Goal: Download file/media

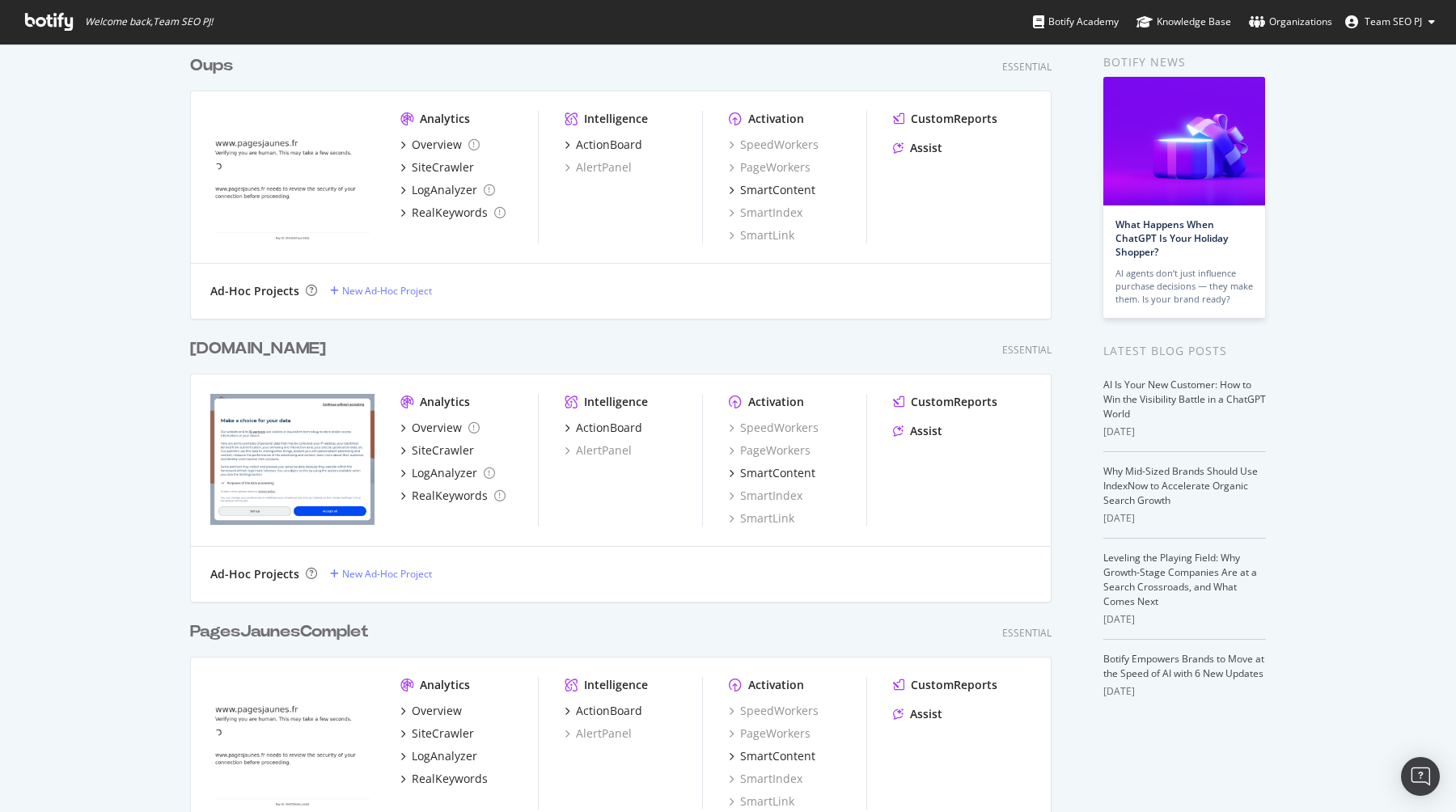
scroll to position [105, 0]
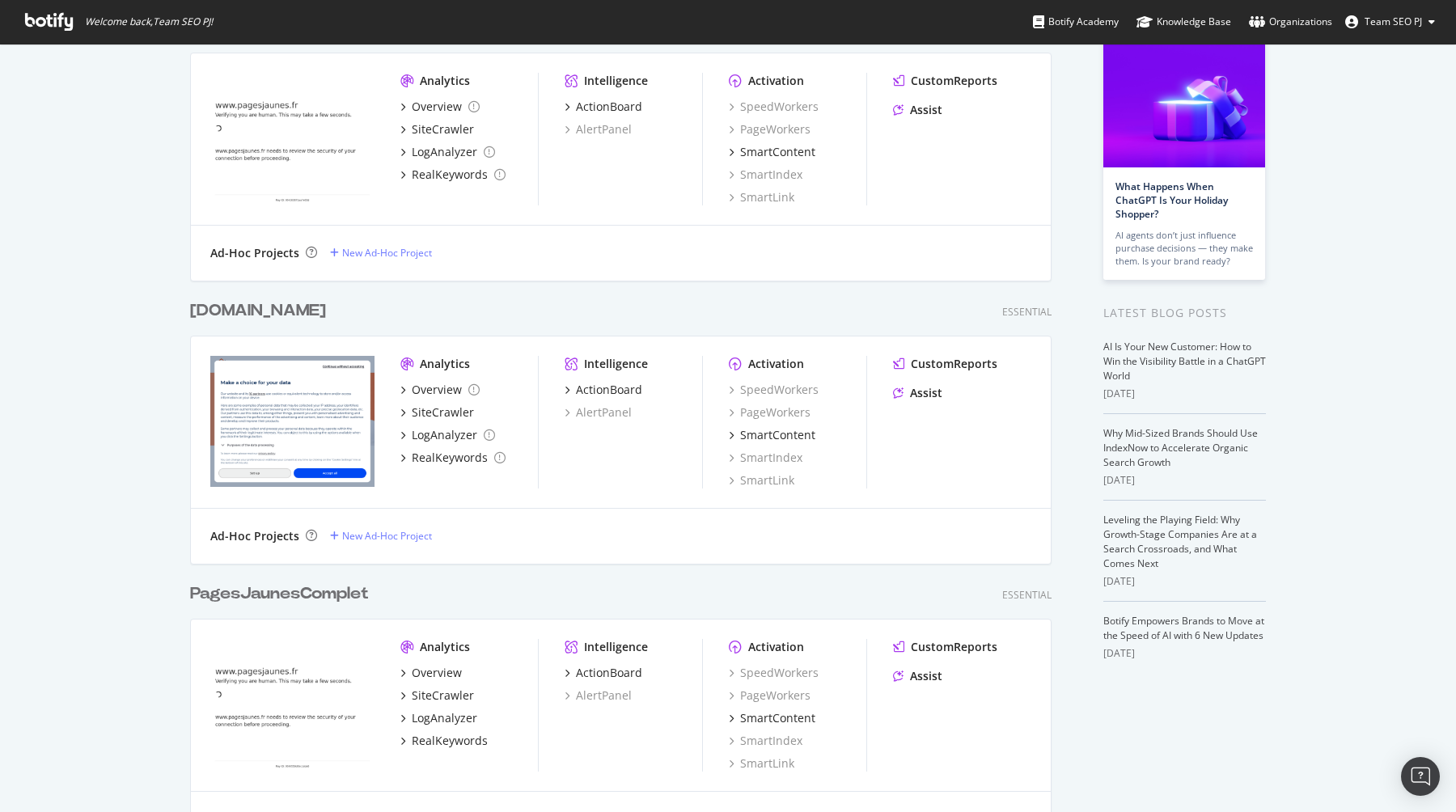
click at [325, 586] on div "PagesJaunesComplet" at bounding box center [279, 594] width 179 height 24
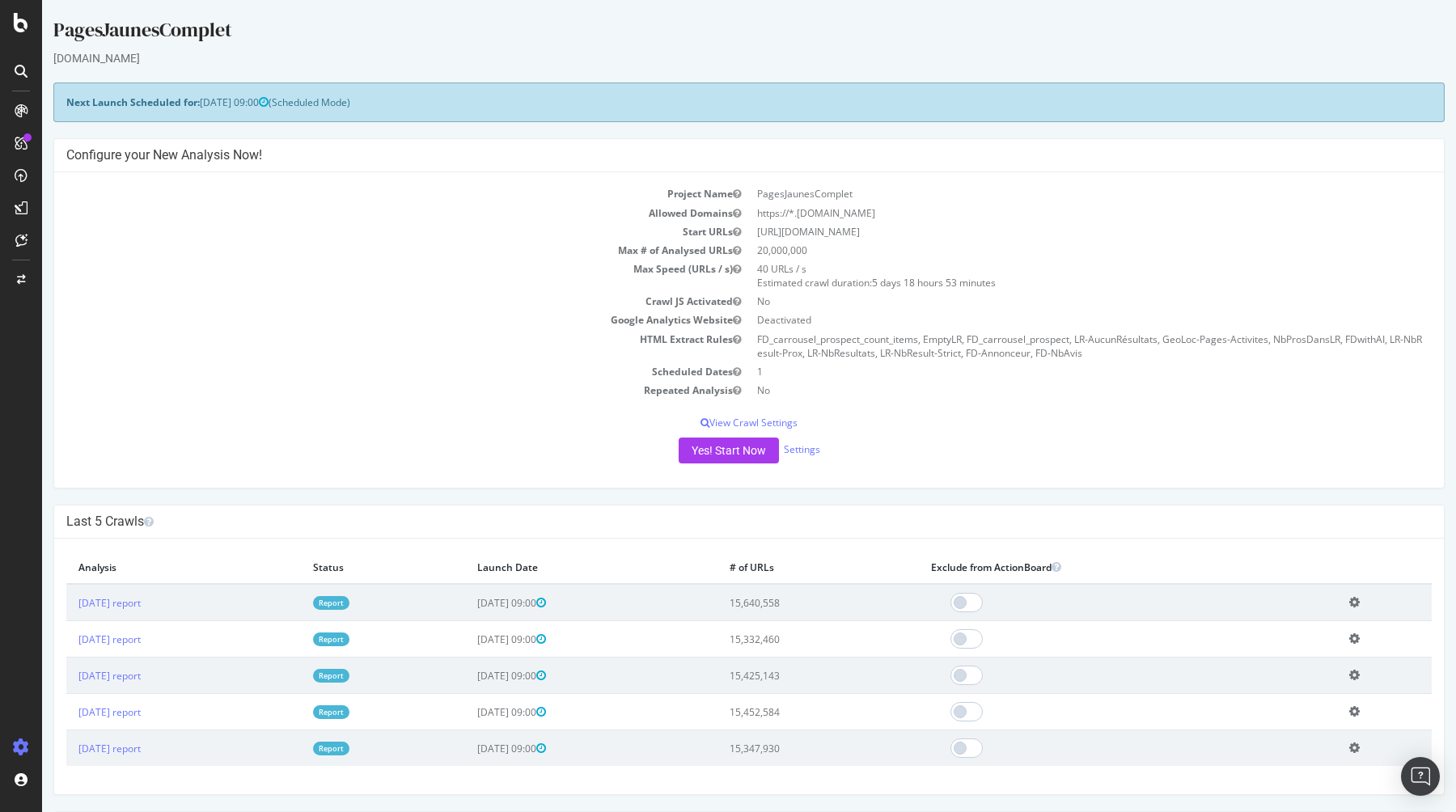
click at [350, 599] on link "Report" at bounding box center [332, 602] width 36 height 14
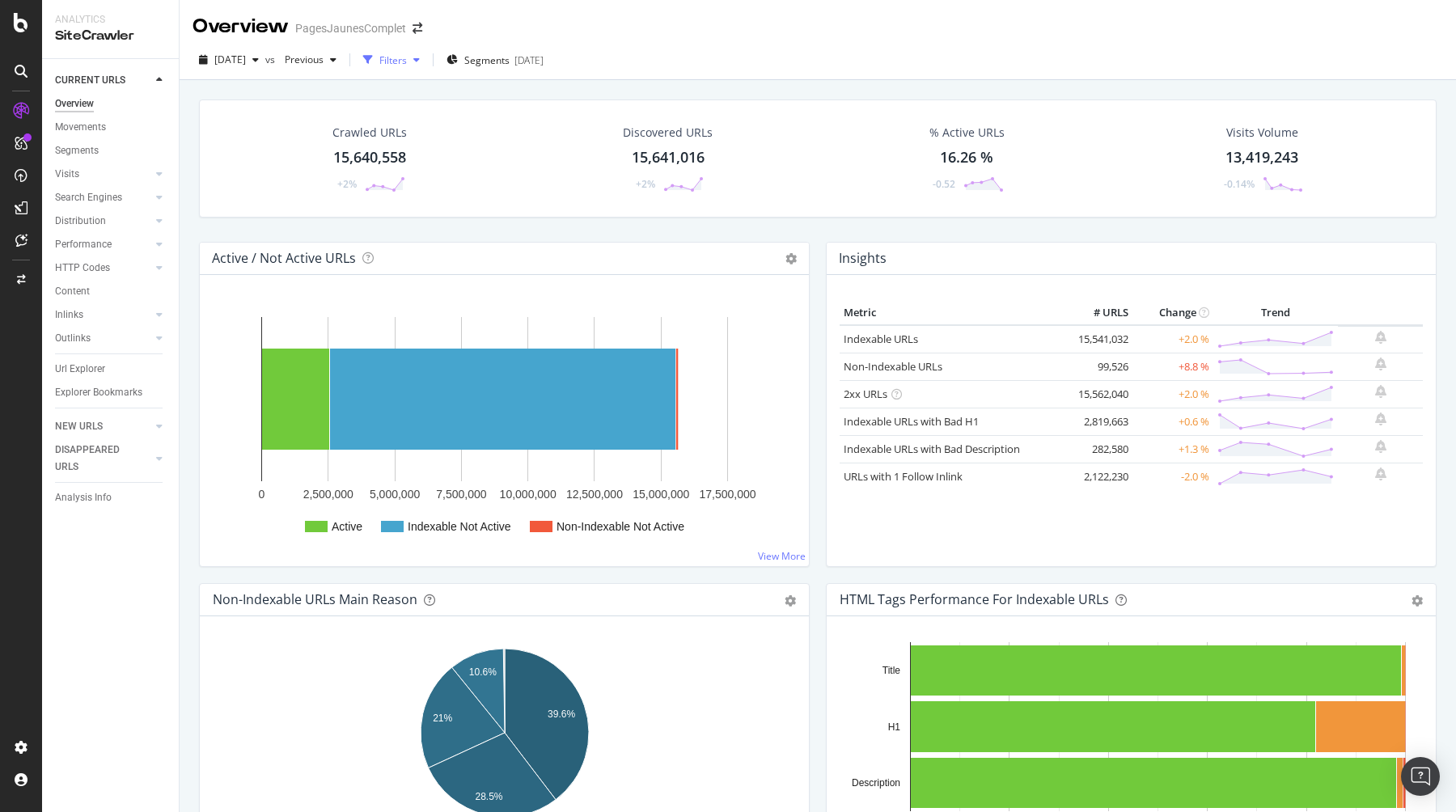
click at [407, 59] on div "Filters" at bounding box center [393, 60] width 27 height 14
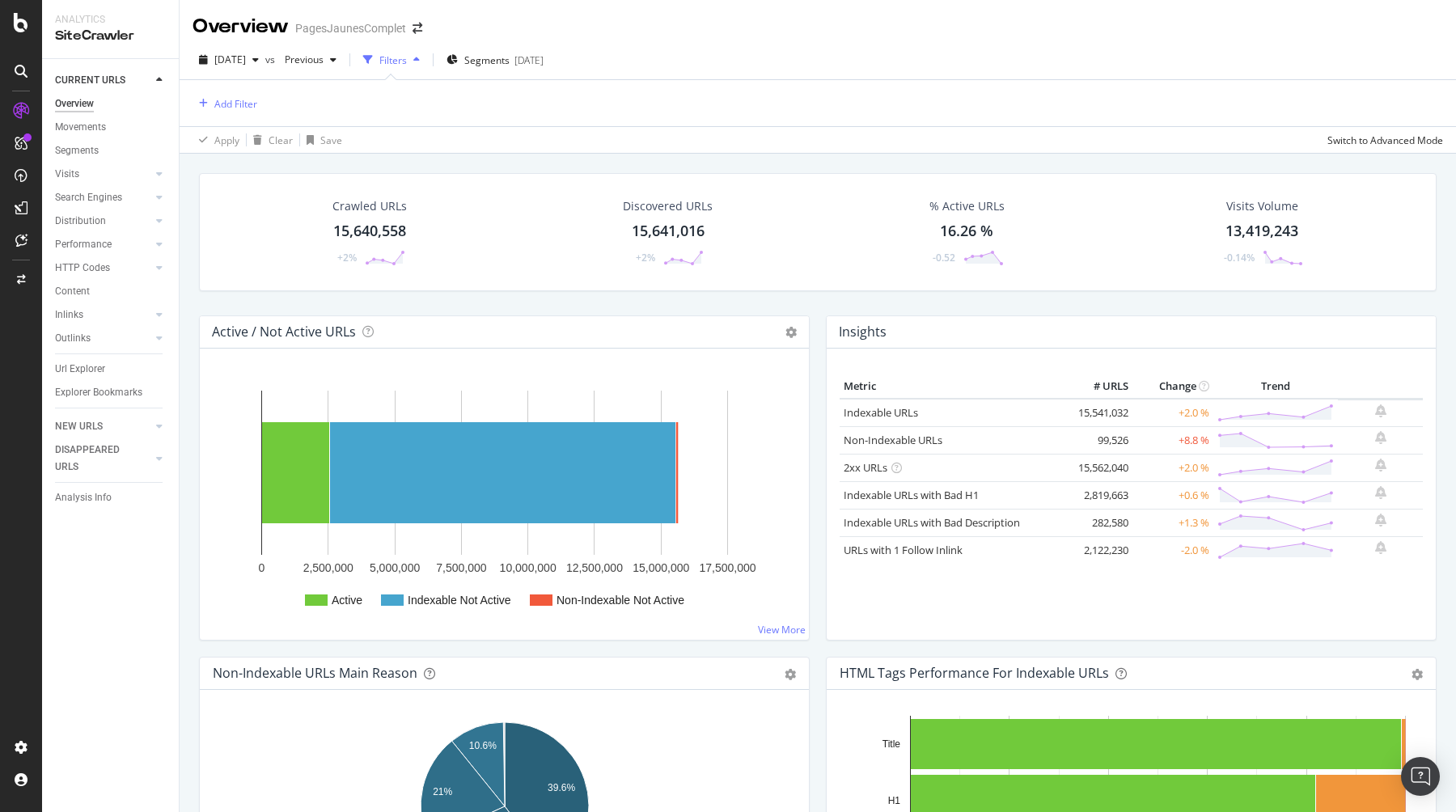
scroll to position [1, 0]
click at [506, 57] on span "Segments" at bounding box center [487, 59] width 45 height 14
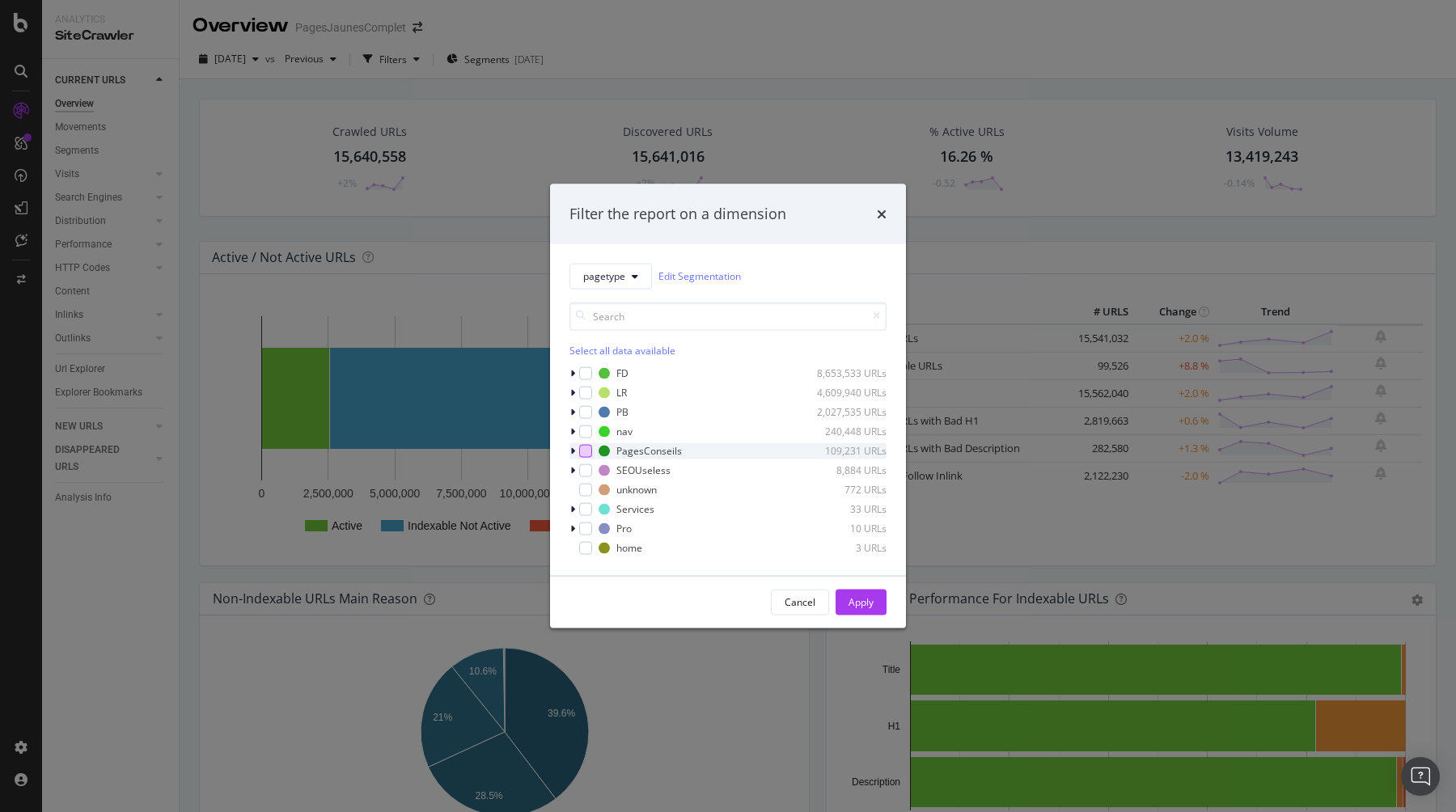
click at [586, 449] on div "modal" at bounding box center [586, 451] width 13 height 13
click at [848, 602] on div "Apply" at bounding box center [861, 601] width 25 height 14
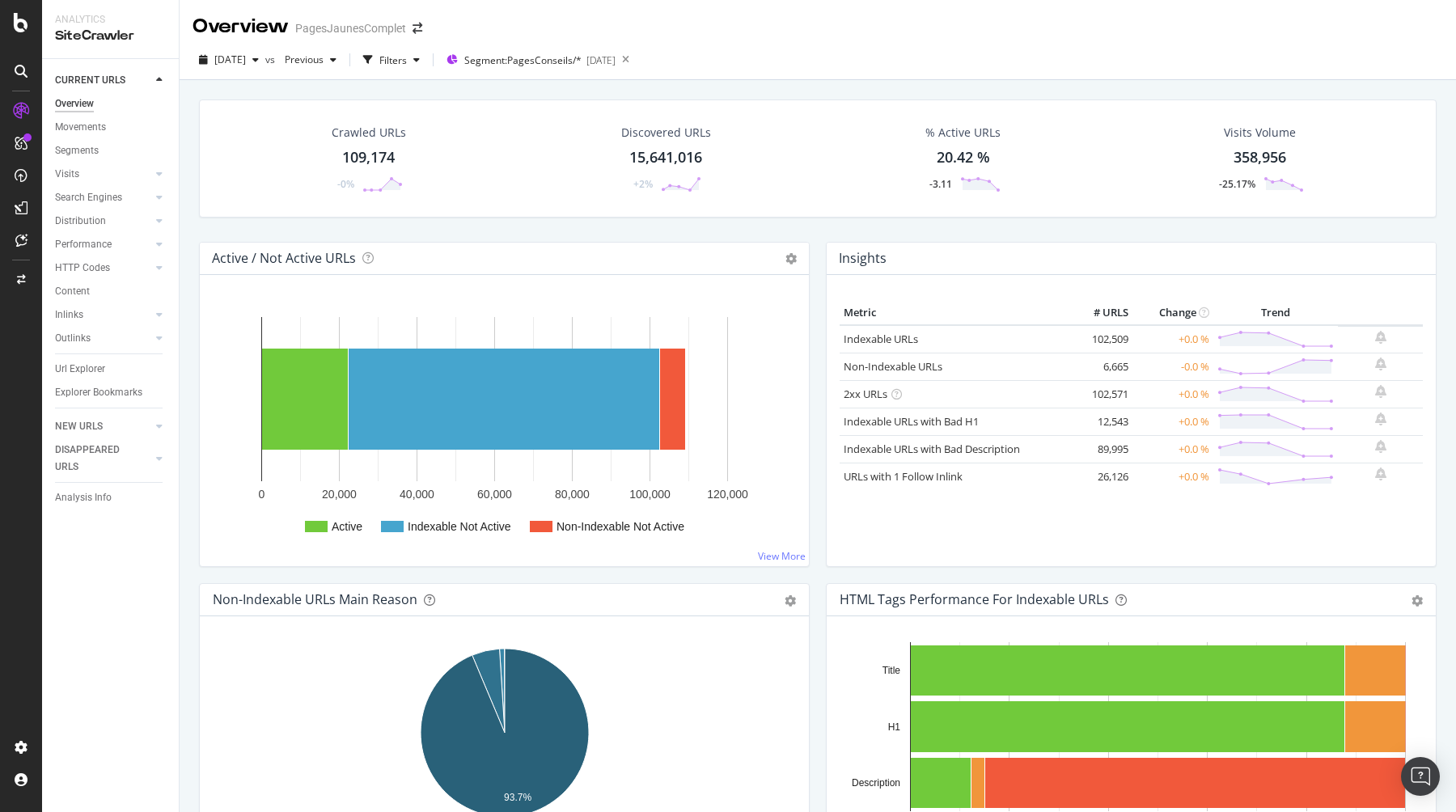
click at [82, 370] on div "Url Explorer" at bounding box center [80, 369] width 50 height 17
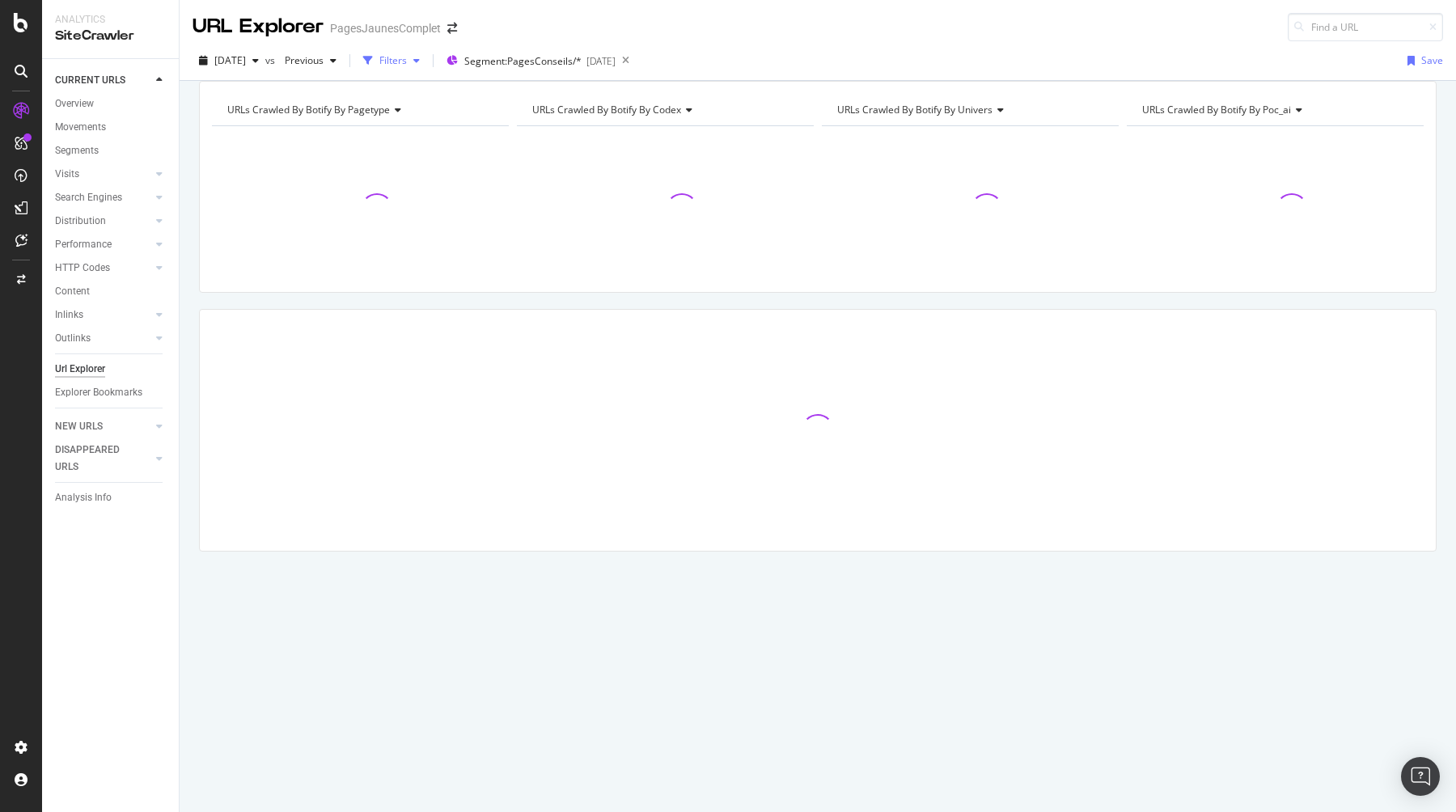
click at [407, 62] on div "Filters" at bounding box center [393, 60] width 27 height 14
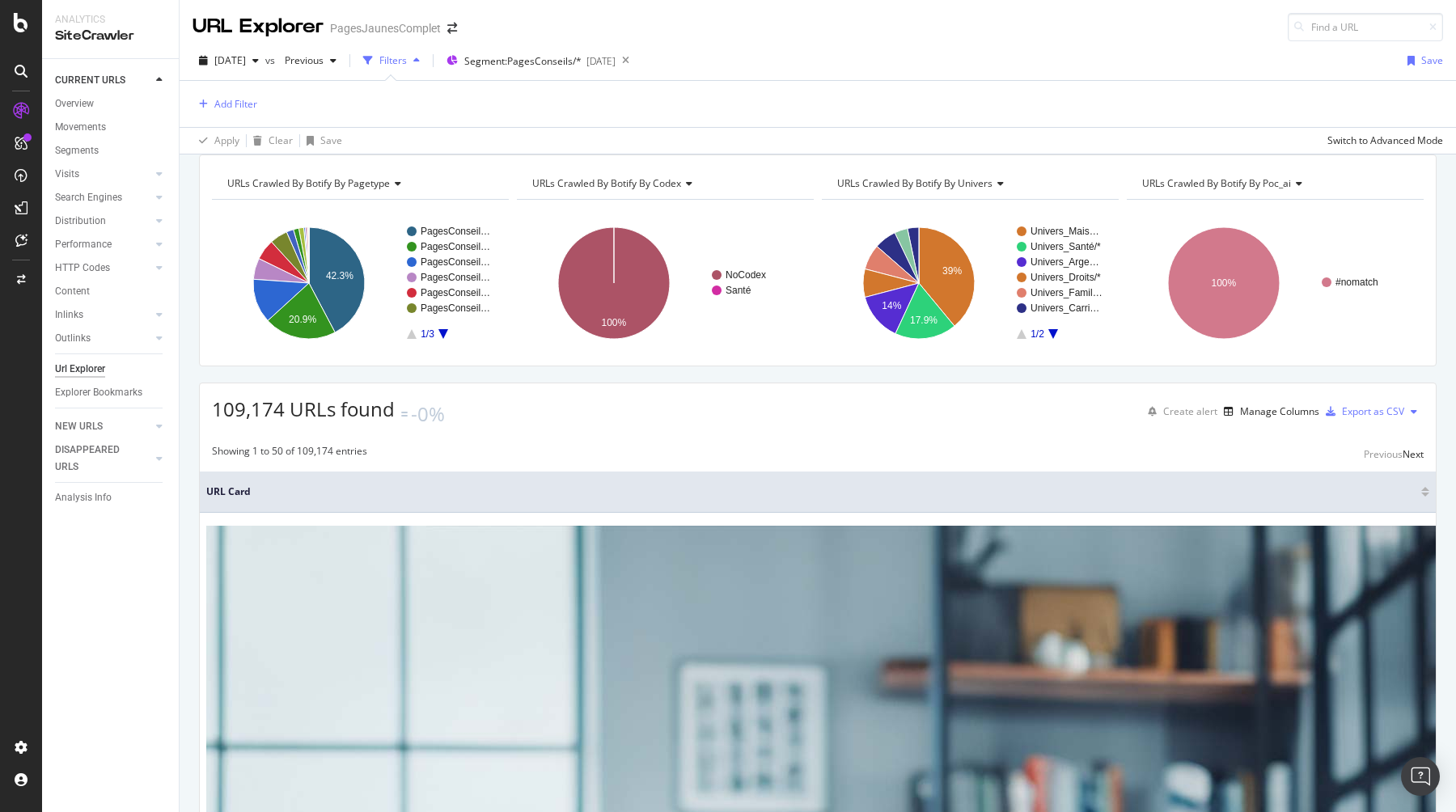
click at [995, 463] on div "Showing 1 to 50 of 109,174 entries Previous Next" at bounding box center [817, 453] width 1236 height 19
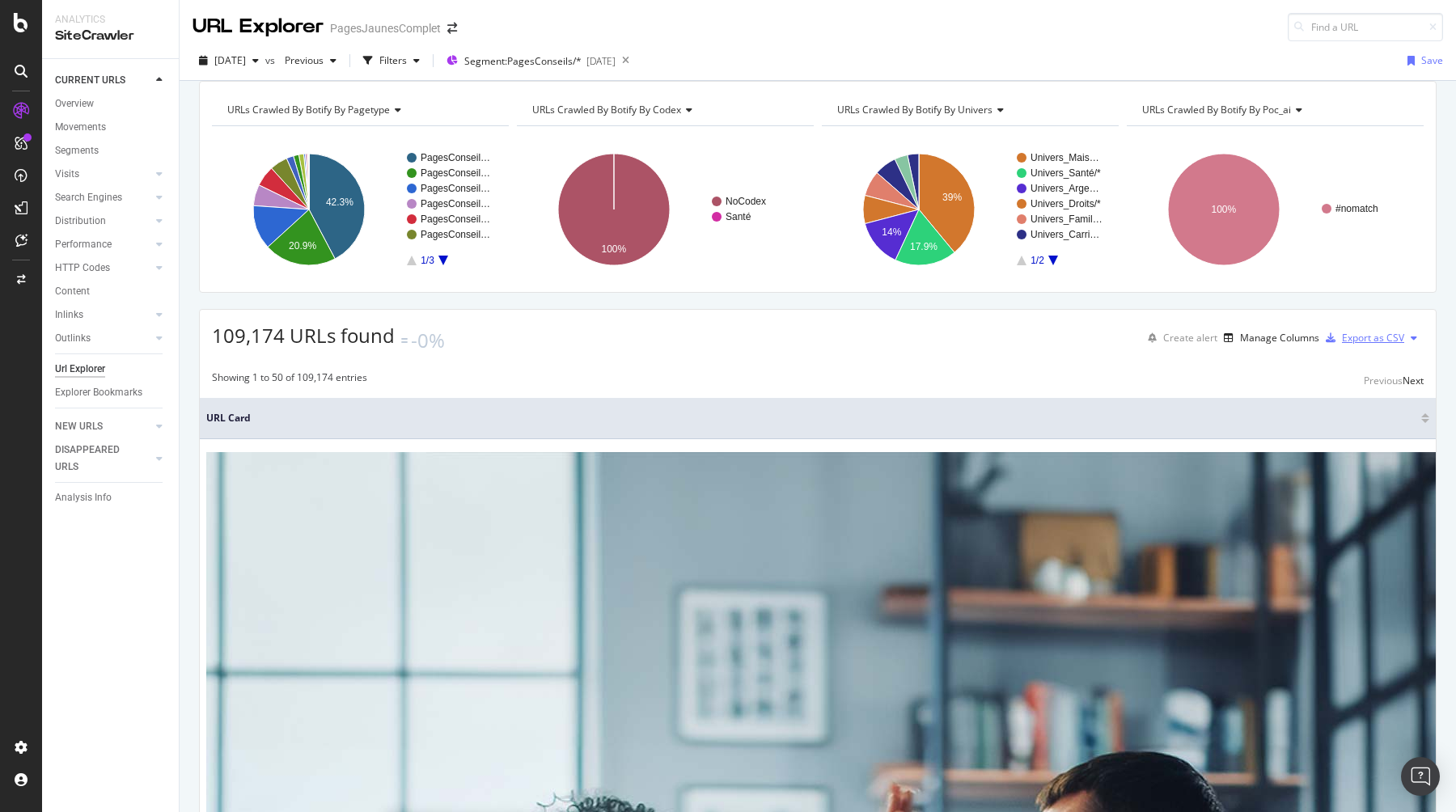
click at [1354, 344] on div "Export as CSV" at bounding box center [1362, 338] width 85 height 25
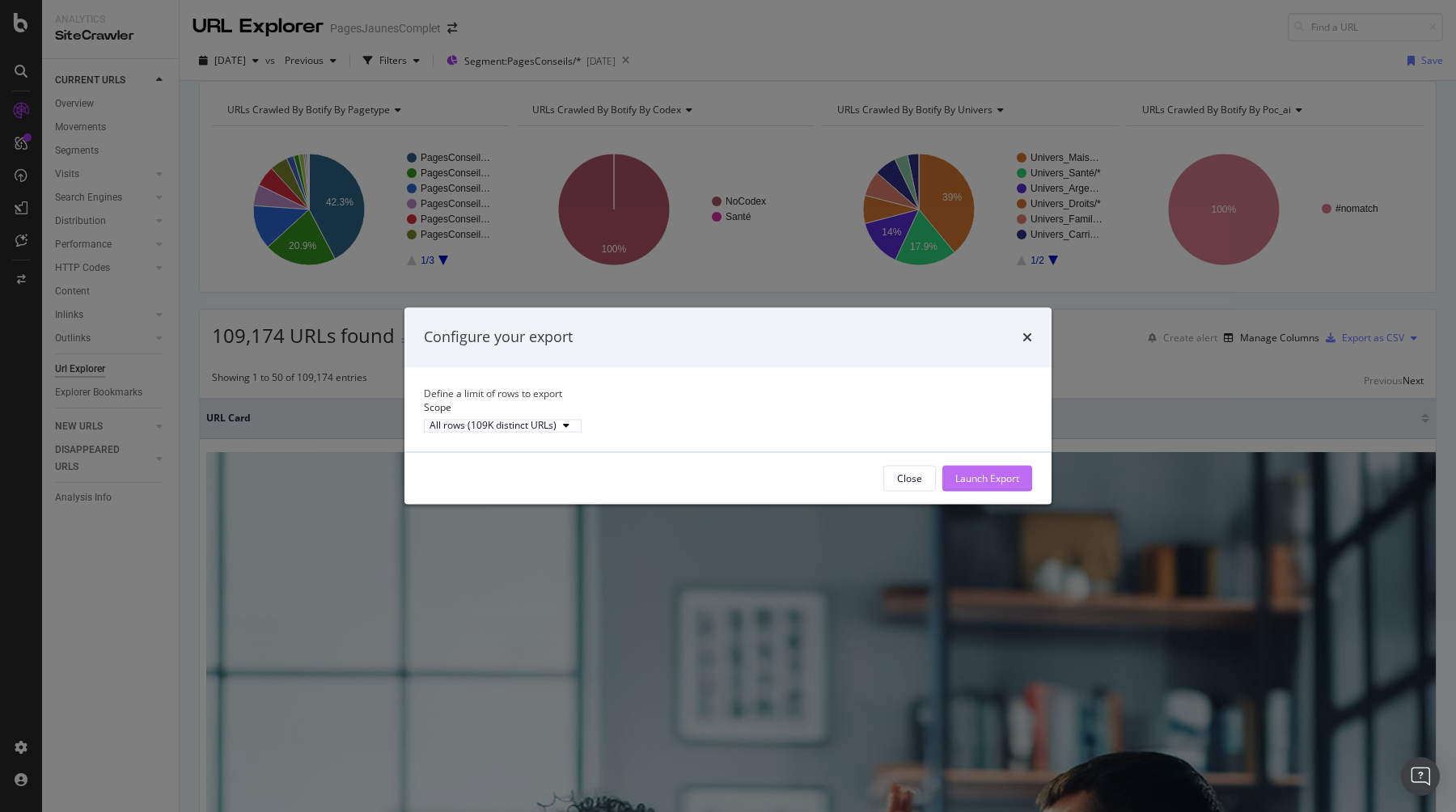
click at [1015, 485] on div "Launch Export" at bounding box center [987, 478] width 64 height 14
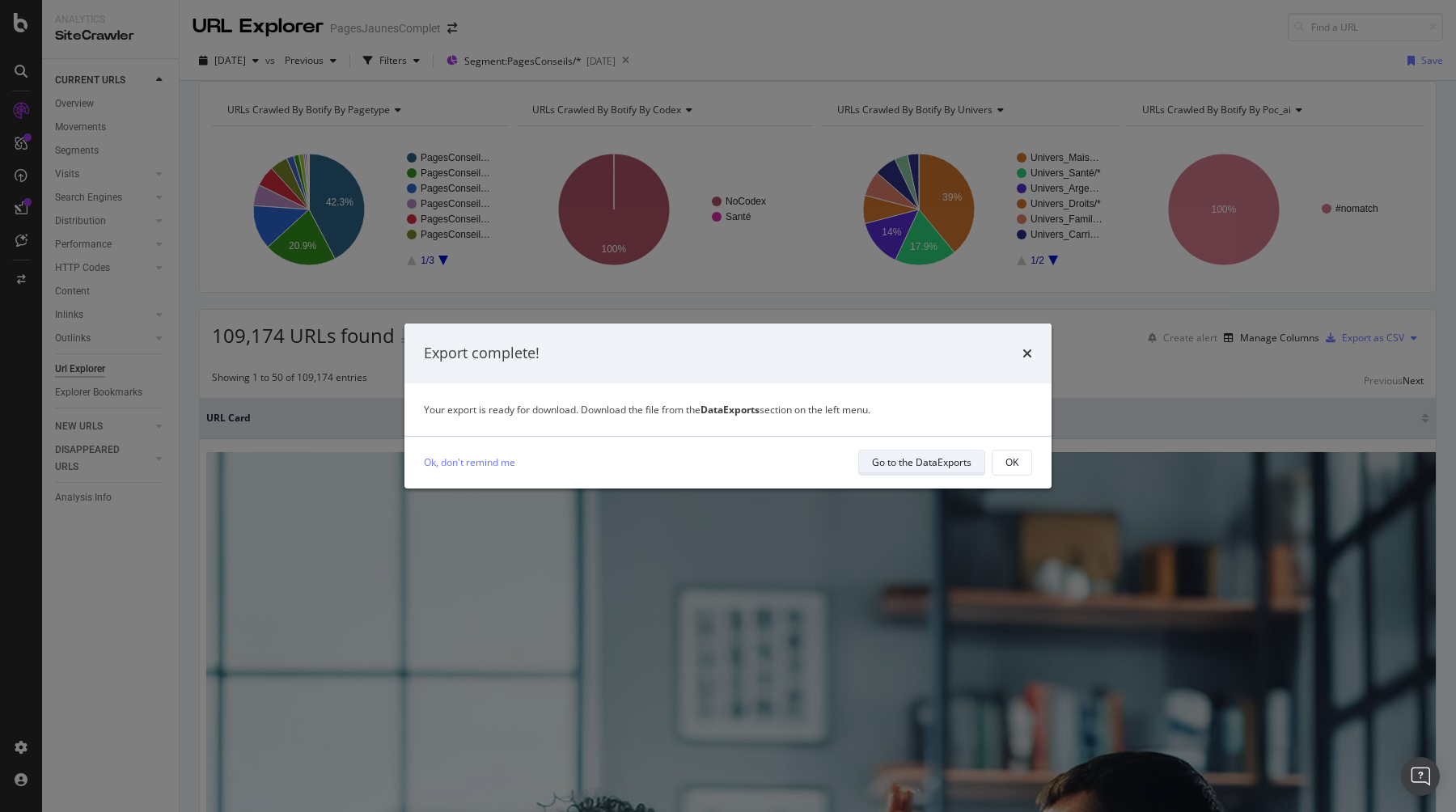
click at [884, 457] on div "Go to the DataExports" at bounding box center [922, 461] width 100 height 14
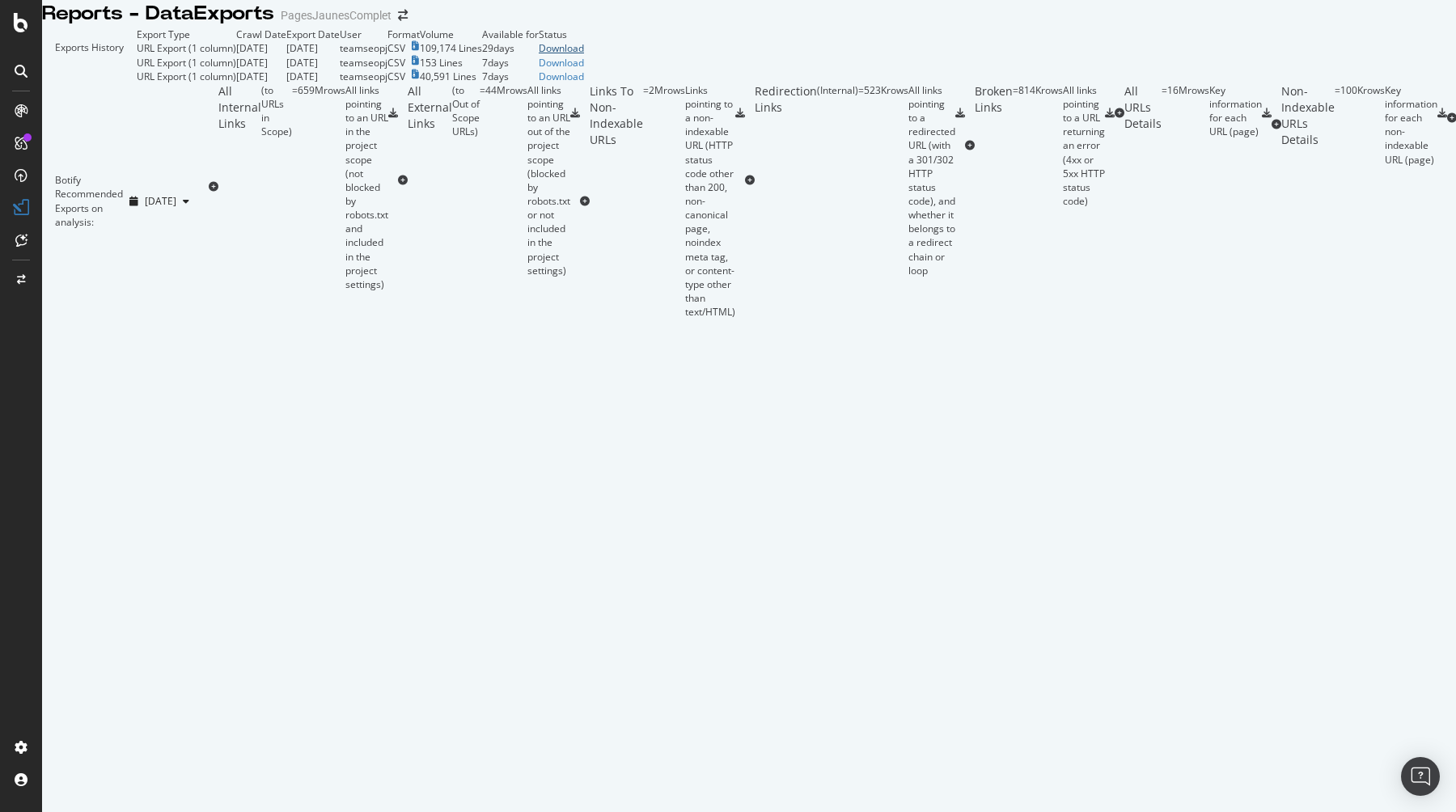
click at [584, 55] on div "Download" at bounding box center [561, 47] width 45 height 14
